Goal: Transaction & Acquisition: Purchase product/service

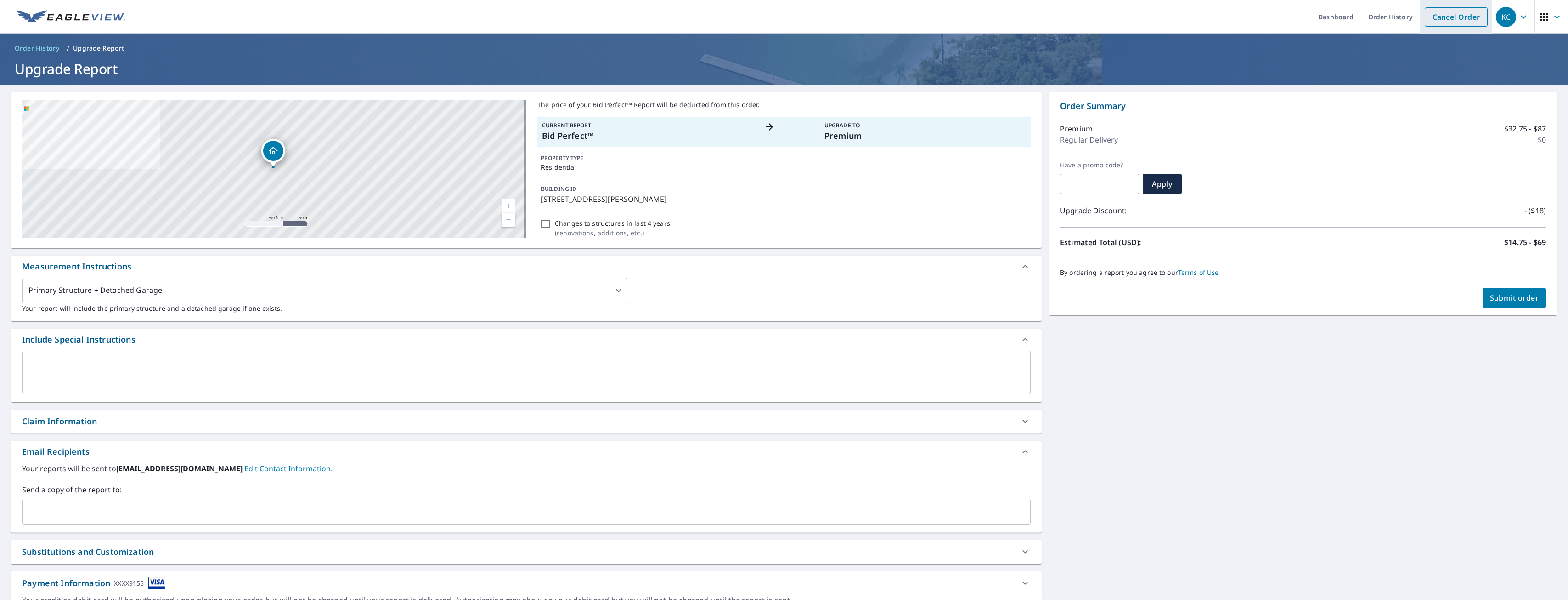
click at [1427, 19] on link "Cancel Order" at bounding box center [1456, 17] width 63 height 19
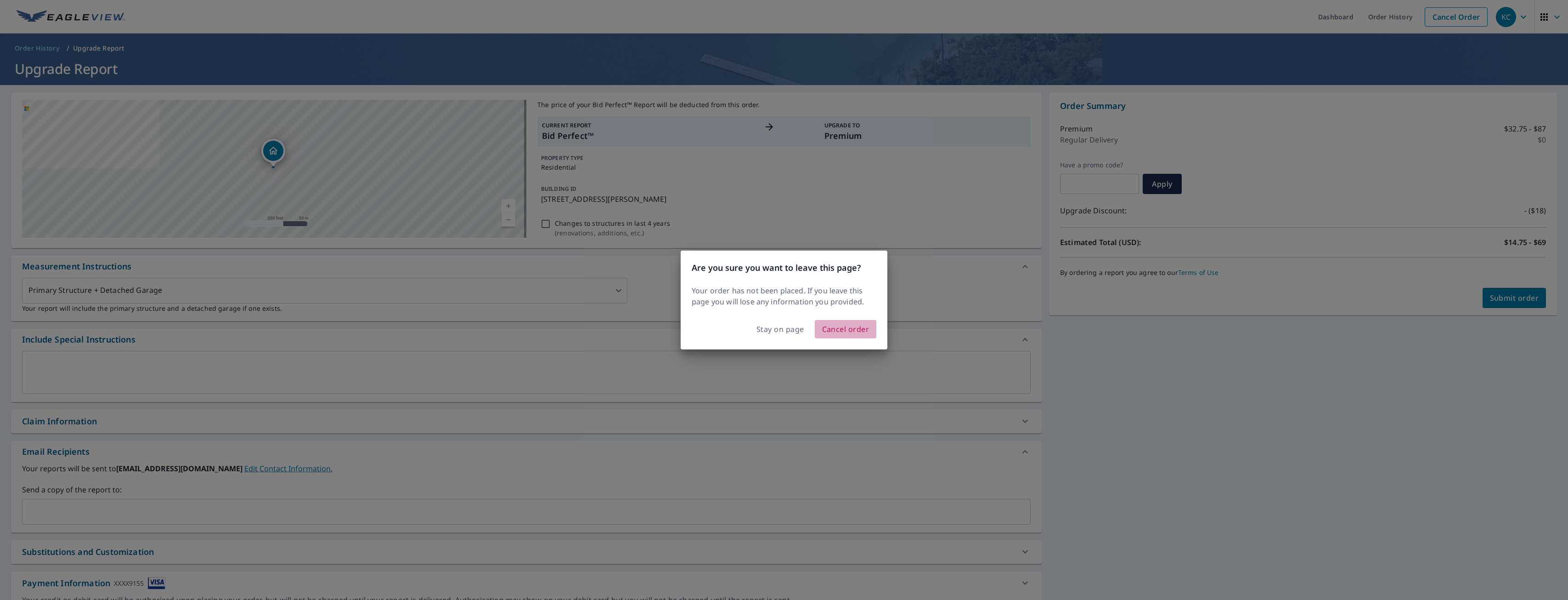
click at [864, 329] on span "Cancel order" at bounding box center [846, 329] width 47 height 13
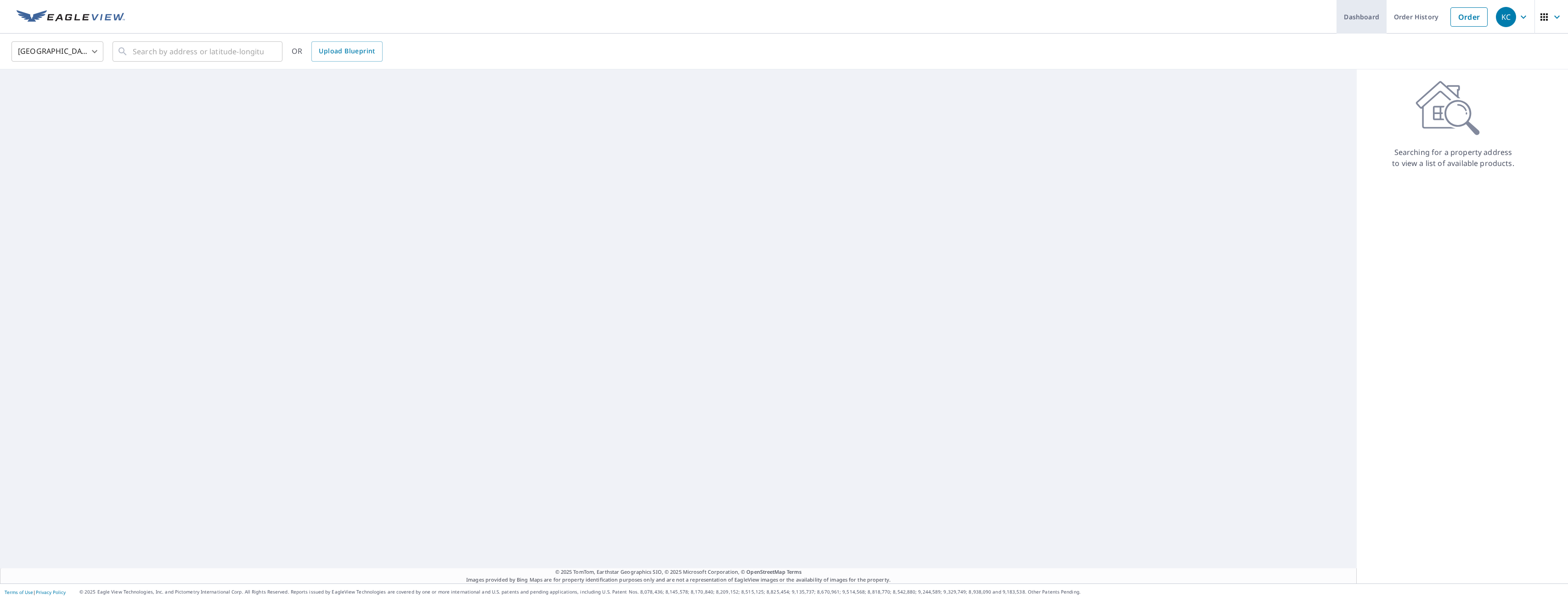
click at [1359, 17] on link "Dashboard" at bounding box center [1362, 16] width 50 height 34
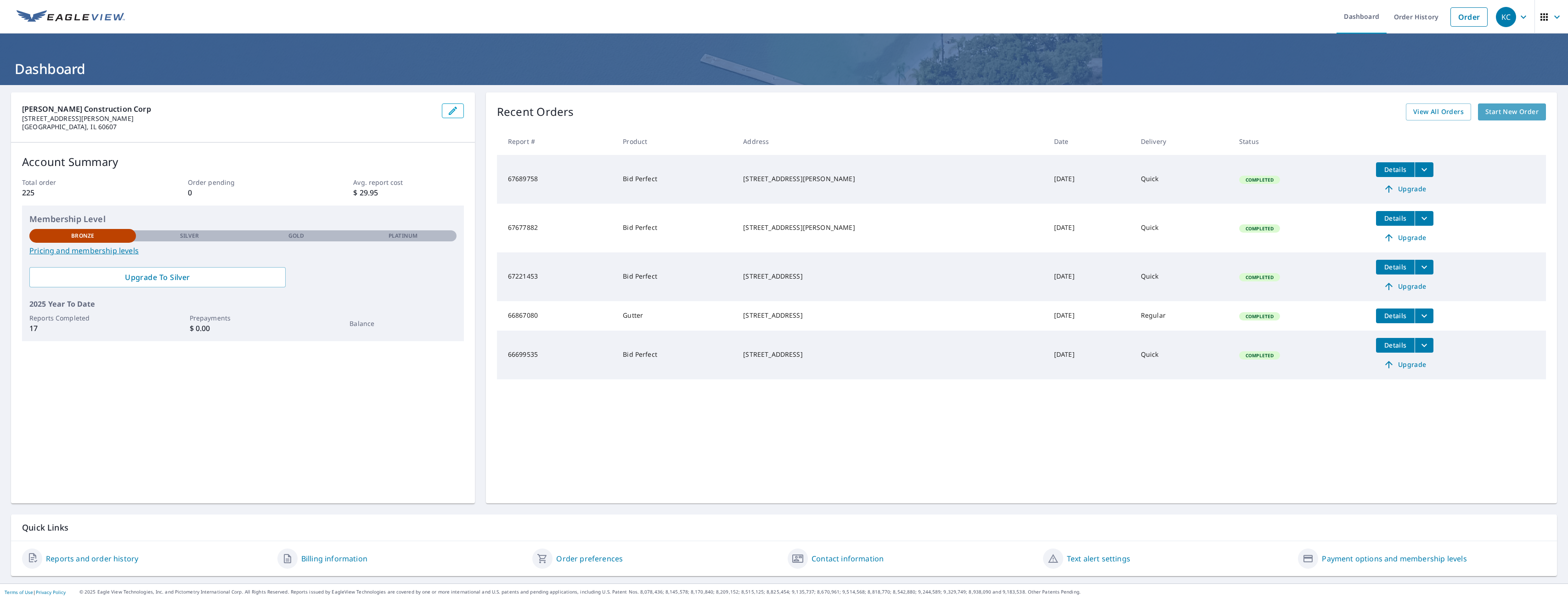
click at [1493, 111] on span "Start New Order" at bounding box center [1512, 111] width 54 height 12
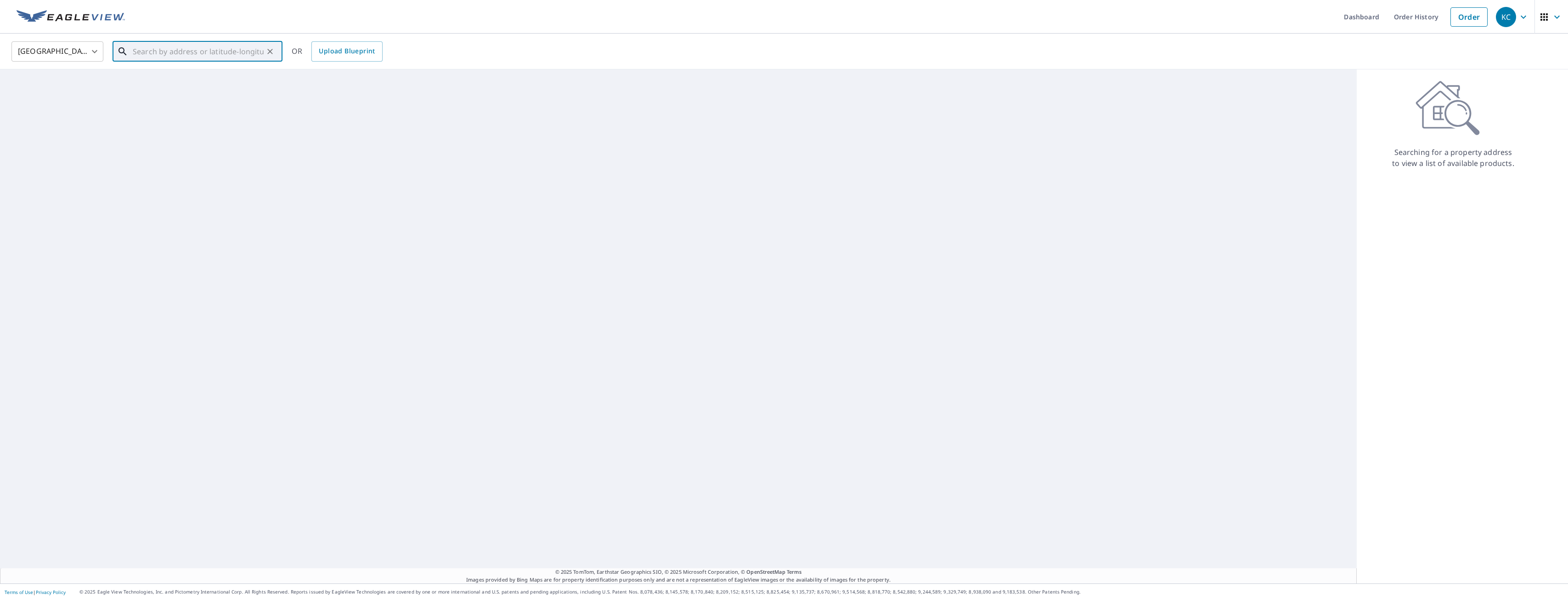
click at [142, 53] on input "text" at bounding box center [198, 51] width 131 height 26
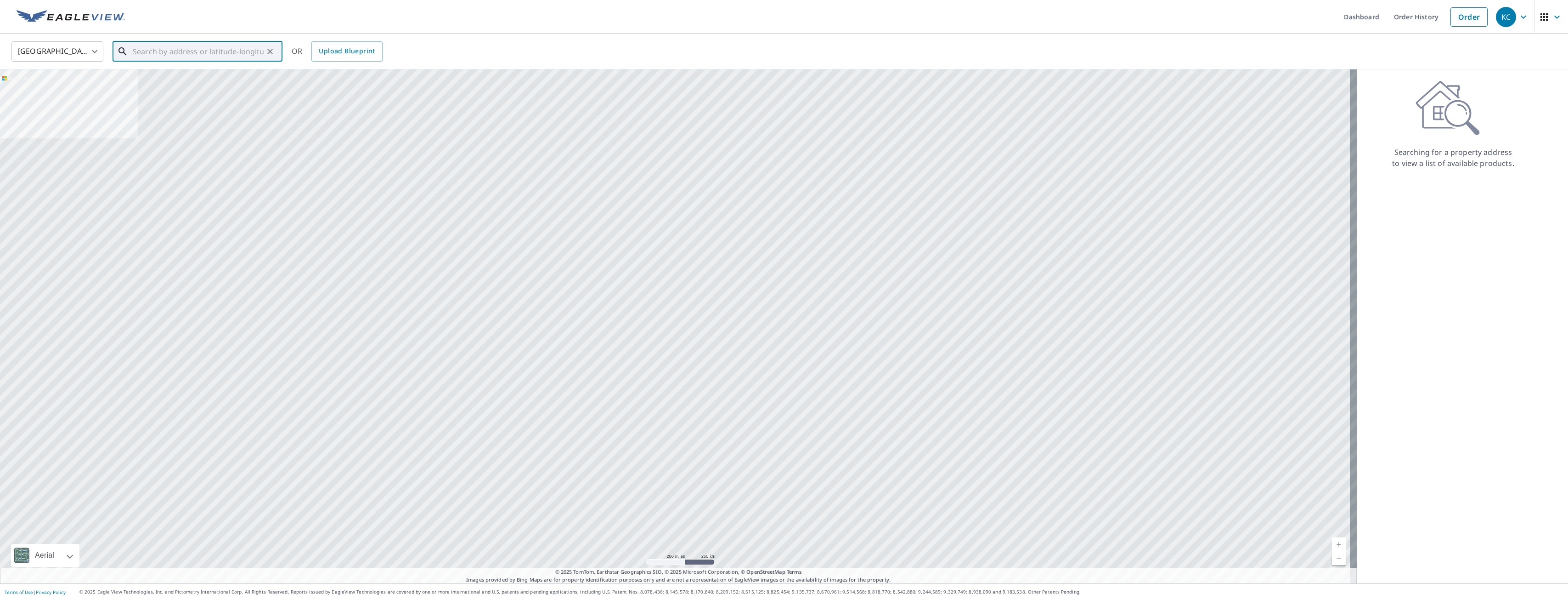
paste input "[STREET_ADDRESS][PERSON_NAME][DEMOGRAPHIC_DATA]"
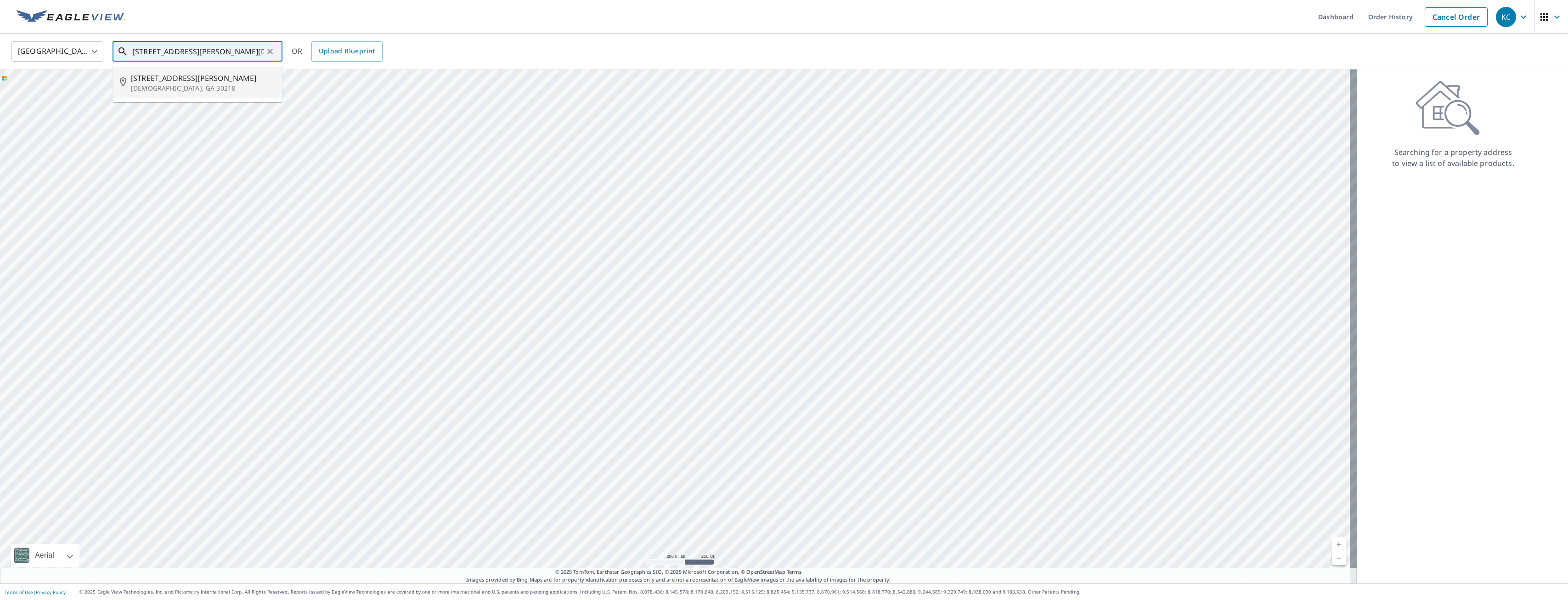
click at [164, 85] on p "[DEMOGRAPHIC_DATA], GA 30218" at bounding box center [203, 88] width 144 height 9
type input "[STREET_ADDRESS][PERSON_NAME][DEMOGRAPHIC_DATA]"
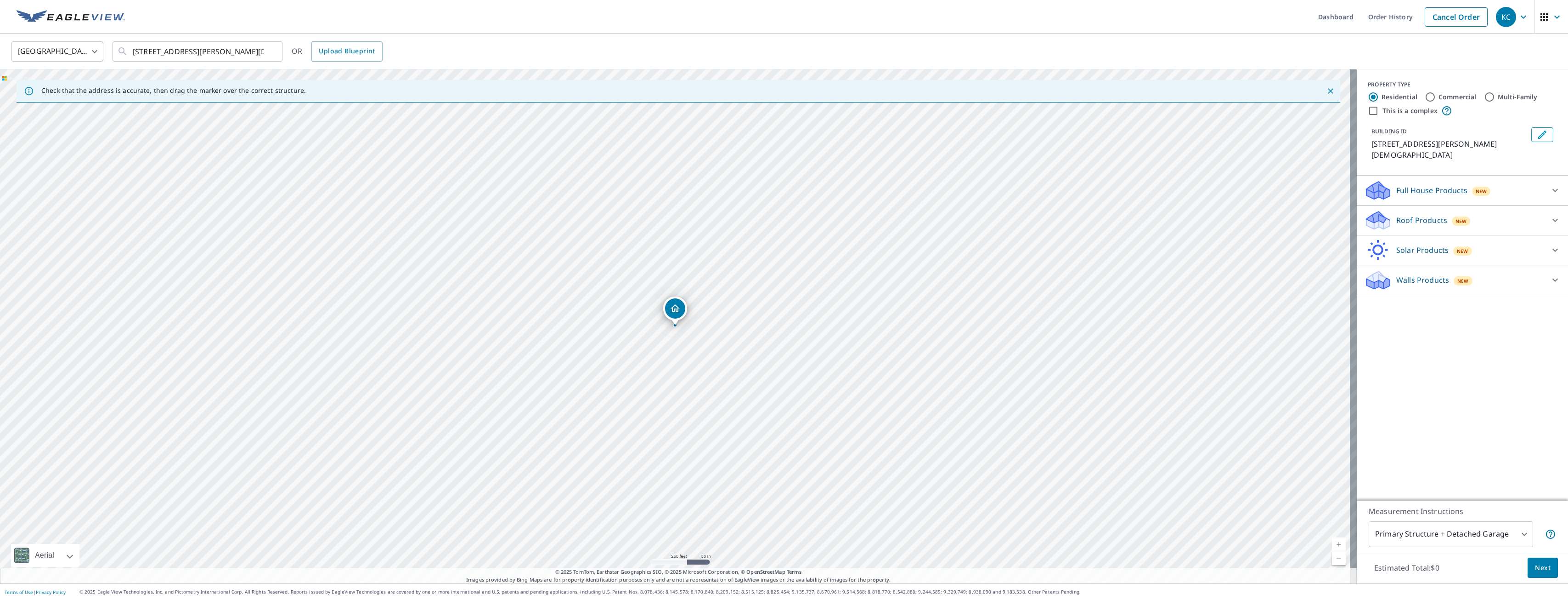
click at [1484, 540] on body "KC KC Dashboard Order History Cancel Order KC [GEOGRAPHIC_DATA] [GEOGRAPHIC_DAT…" at bounding box center [784, 300] width 1568 height 600
click at [1462, 549] on li "Primary Structure Only" at bounding box center [1444, 547] width 164 height 16
type input "2"
click at [1415, 214] on p "Roof Products" at bounding box center [1422, 220] width 51 height 11
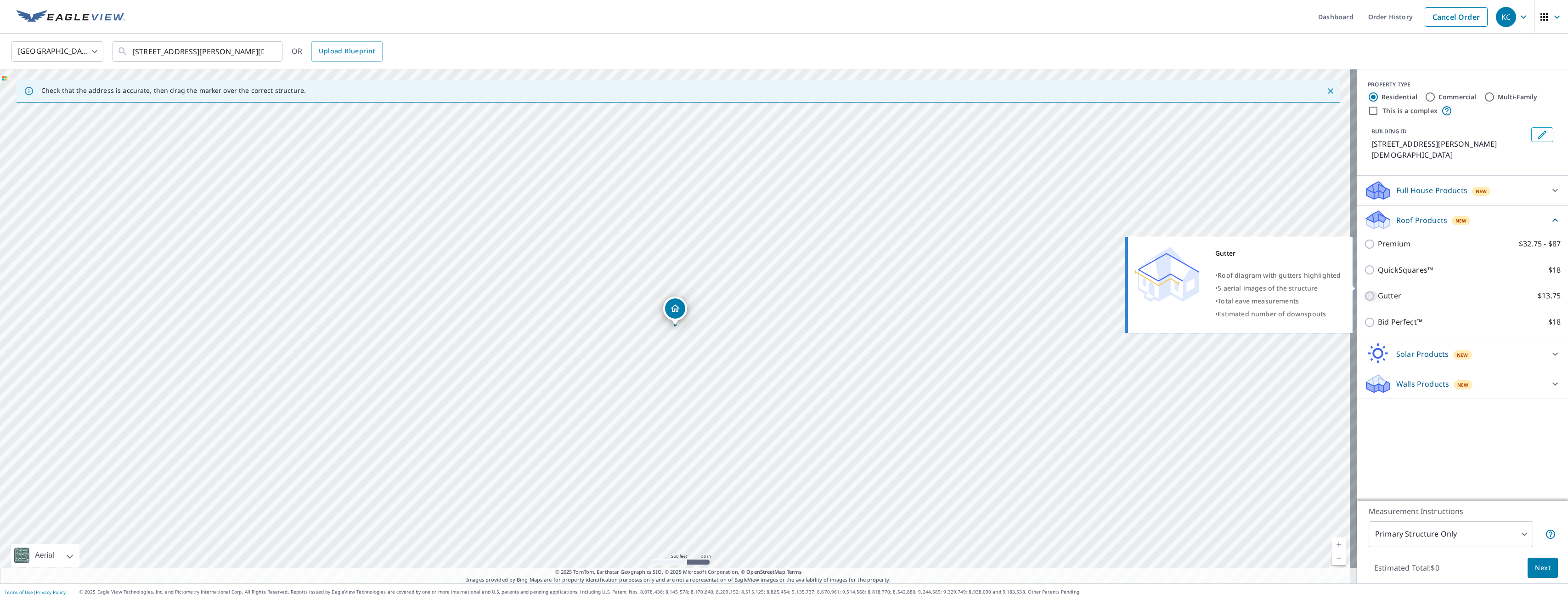
click at [1364, 291] on input "Gutter $13.75" at bounding box center [1371, 296] width 14 height 11
checkbox input "true"
type input "1"
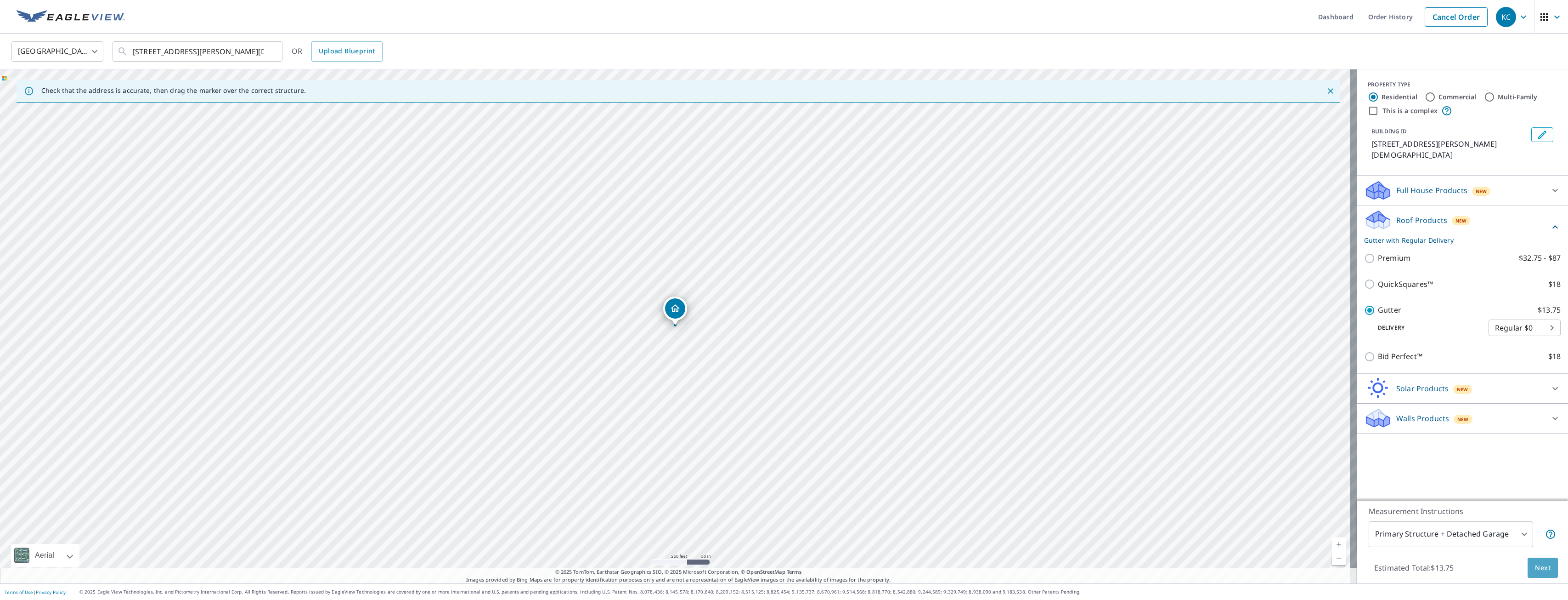
click at [1535, 567] on span "Next" at bounding box center [1543, 568] width 16 height 12
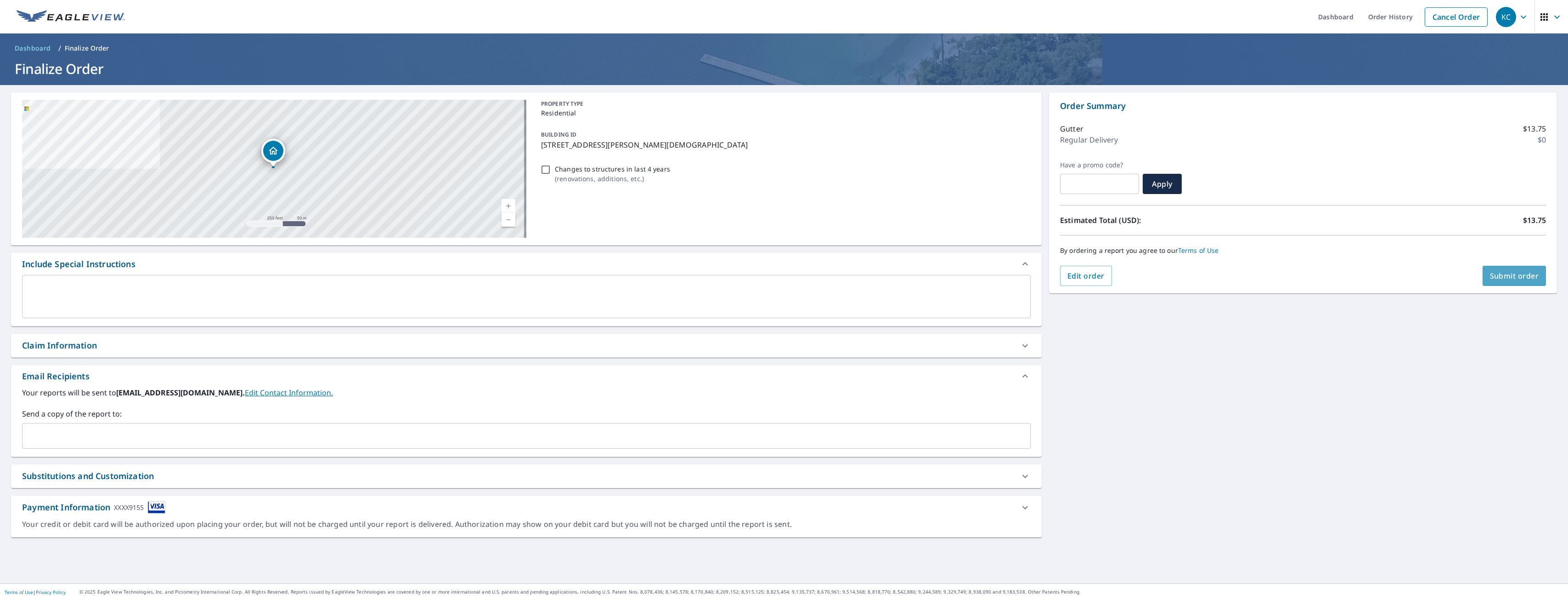
click at [1492, 270] on button "Submit order" at bounding box center [1514, 275] width 64 height 20
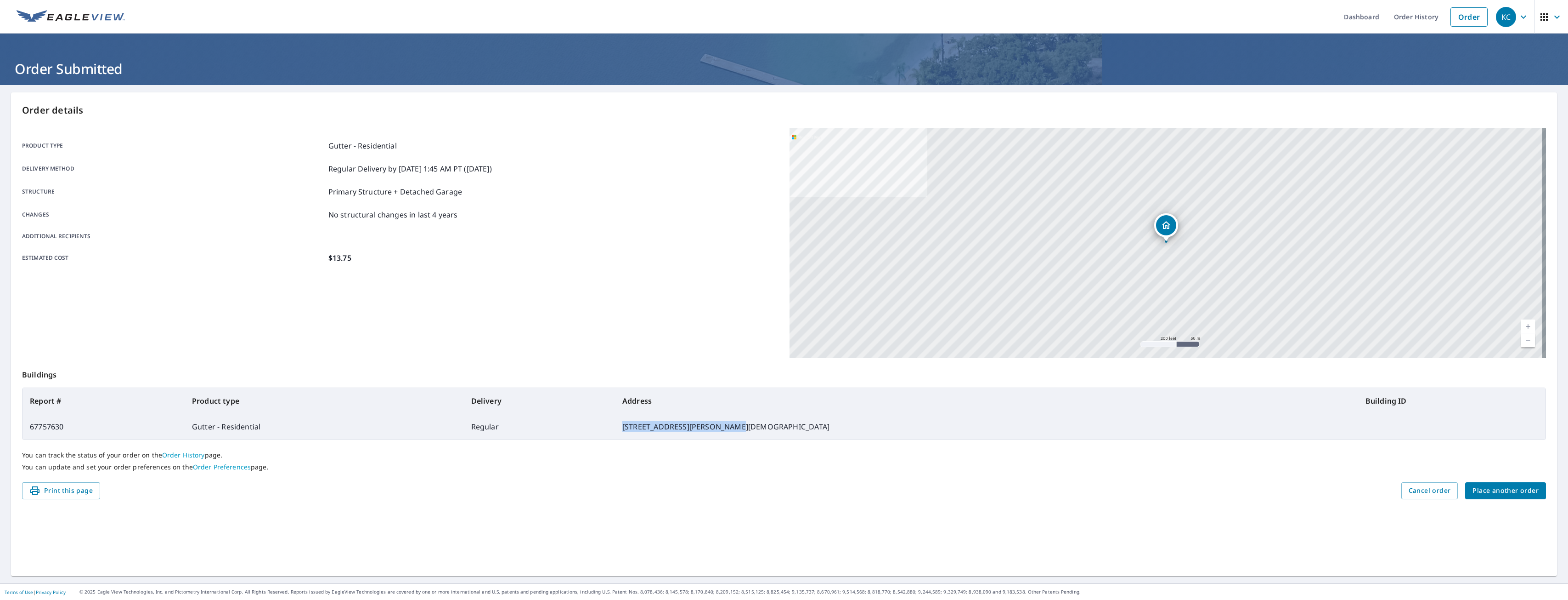
drag, startPoint x: 850, startPoint y: 422, endPoint x: 761, endPoint y: 418, distance: 89.1
click at [761, 418] on tr "67757630 Gutter - Residential Regular [STREET_ADDRESS][PERSON_NAME][DEMOGRAPHIC…" at bounding box center [784, 426] width 1523 height 26
copy tr "[STREET_ADDRESS][PERSON_NAME][DEMOGRAPHIC_DATA]"
